Goal: Find specific page/section: Find specific page/section

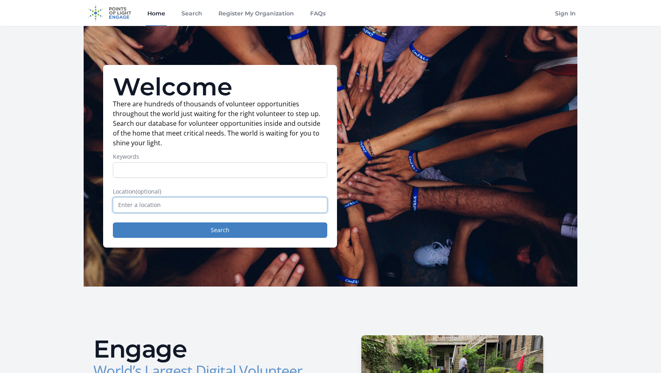
click at [231, 206] on input "text" at bounding box center [220, 204] width 214 height 15
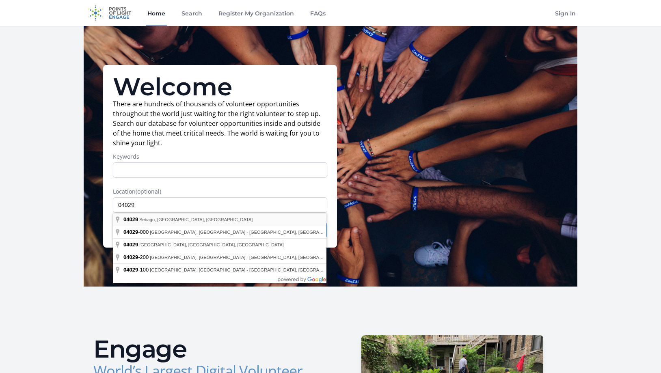
type input "Sebago, ME 04029, [GEOGRAPHIC_DATA]"
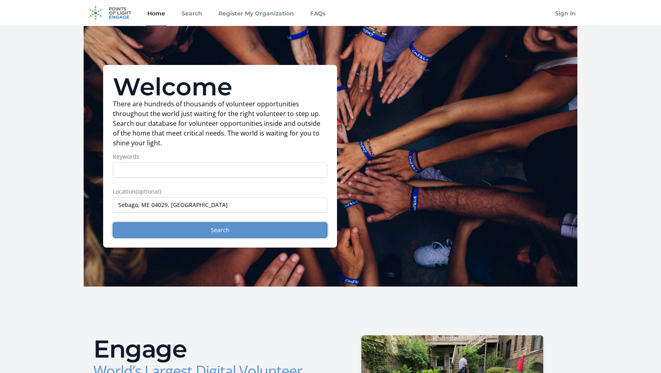
click at [189, 232] on button "Search" at bounding box center [220, 229] width 214 height 15
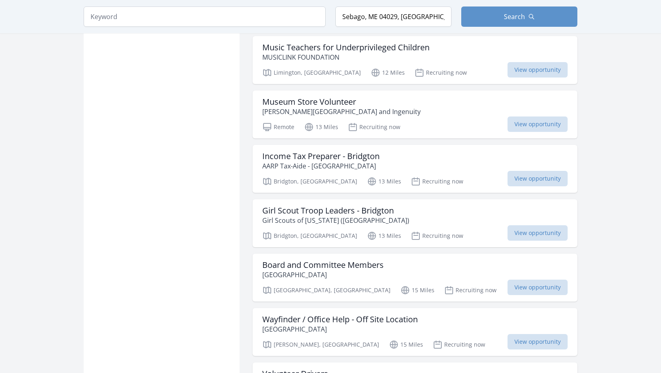
scroll to position [812, 0]
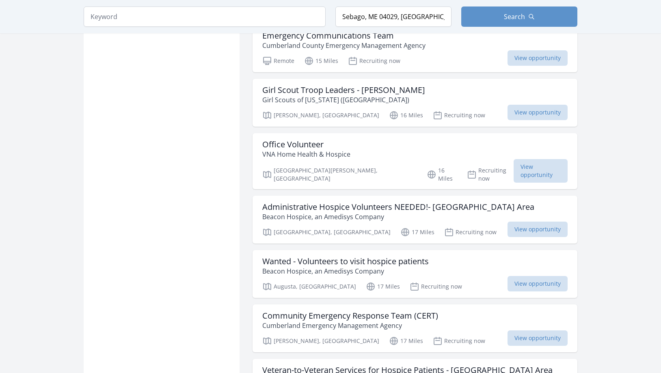
scroll to position [1644, 0]
